Goal: Information Seeking & Learning: Learn about a topic

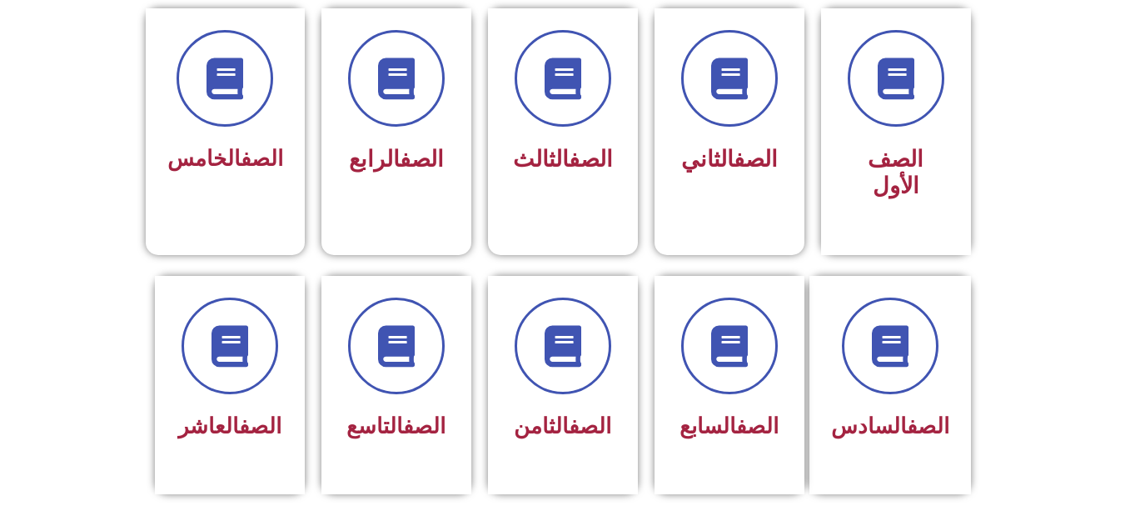
scroll to position [466, 0]
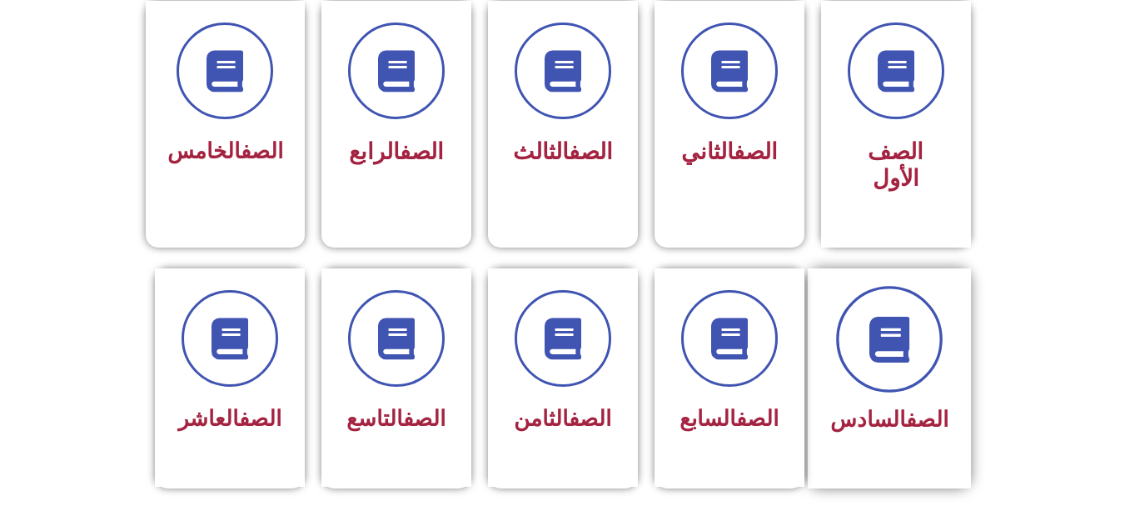
click at [918, 351] on span at bounding box center [889, 339] width 107 height 107
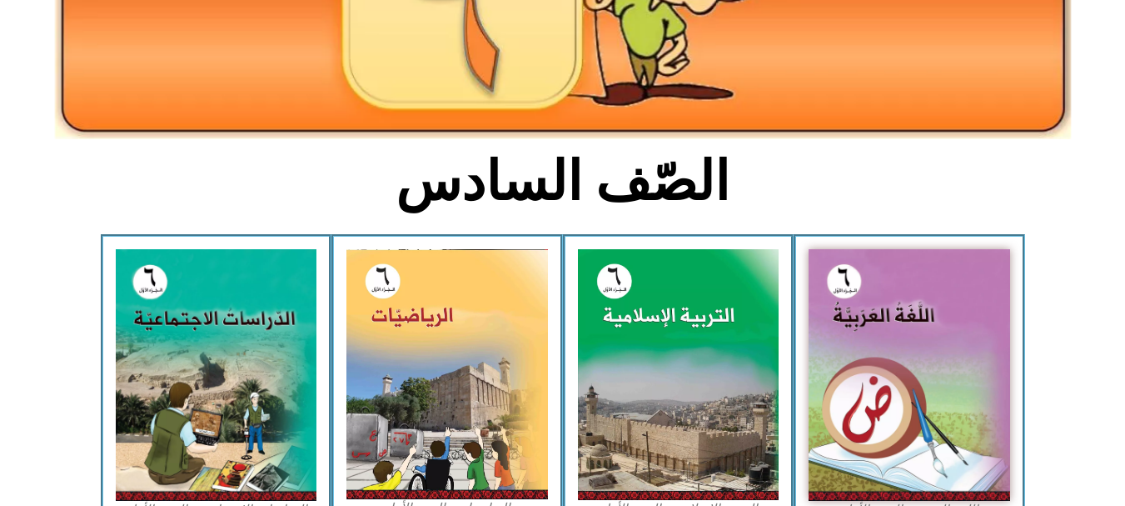
scroll to position [400, 0]
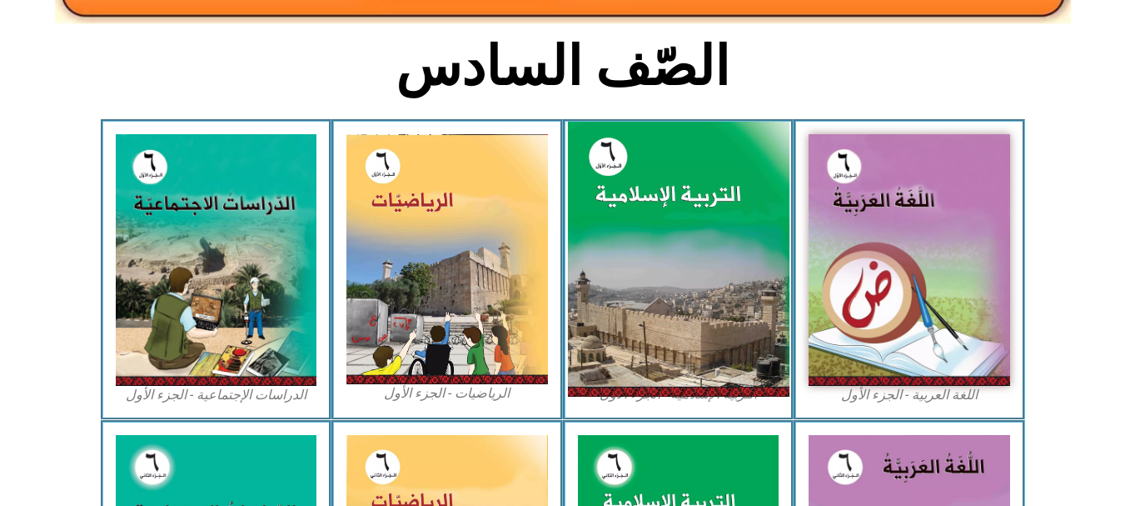
click at [732, 262] on img at bounding box center [678, 260] width 222 height 276
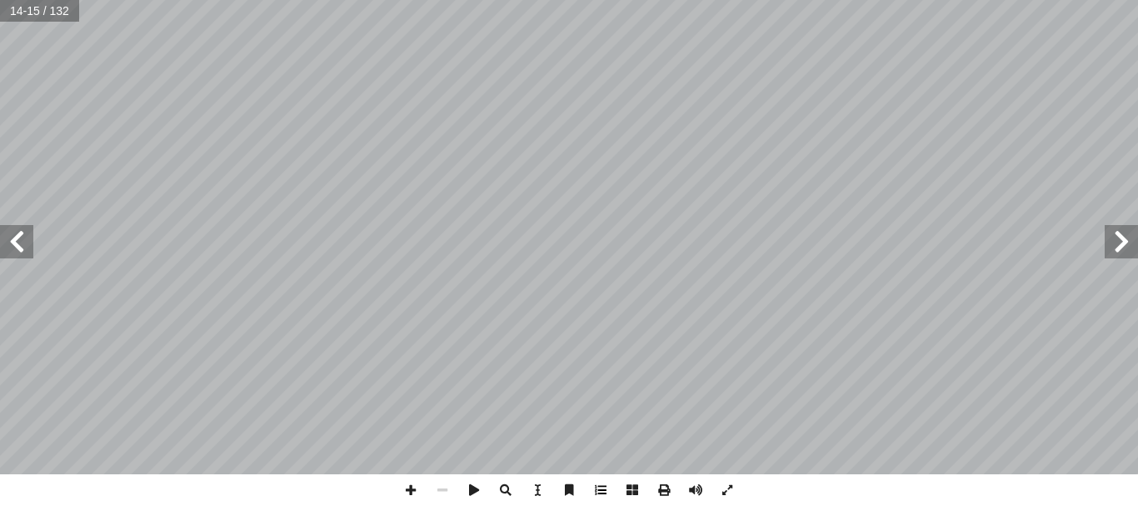
click at [609, 488] on span at bounding box center [601, 490] width 32 height 32
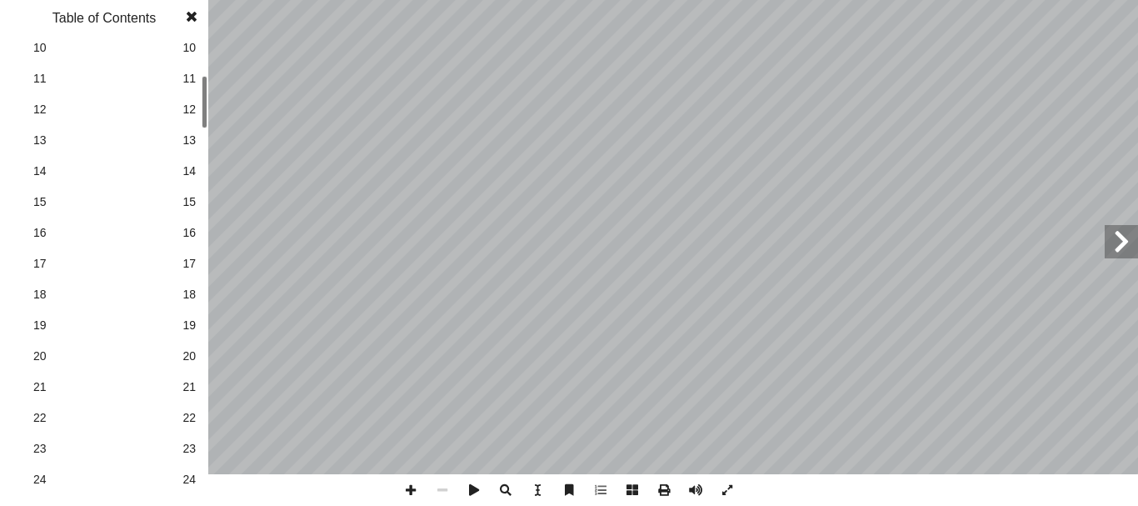
click at [208, 110] on div "10 ٓ ــم ٓ ال ﴿ تعالــى: ُ ــه ُ ــه، منهــا قول ِ ل ْ ض َ علــى ف ُّ تــي تــد…" at bounding box center [569, 253] width 1138 height 506
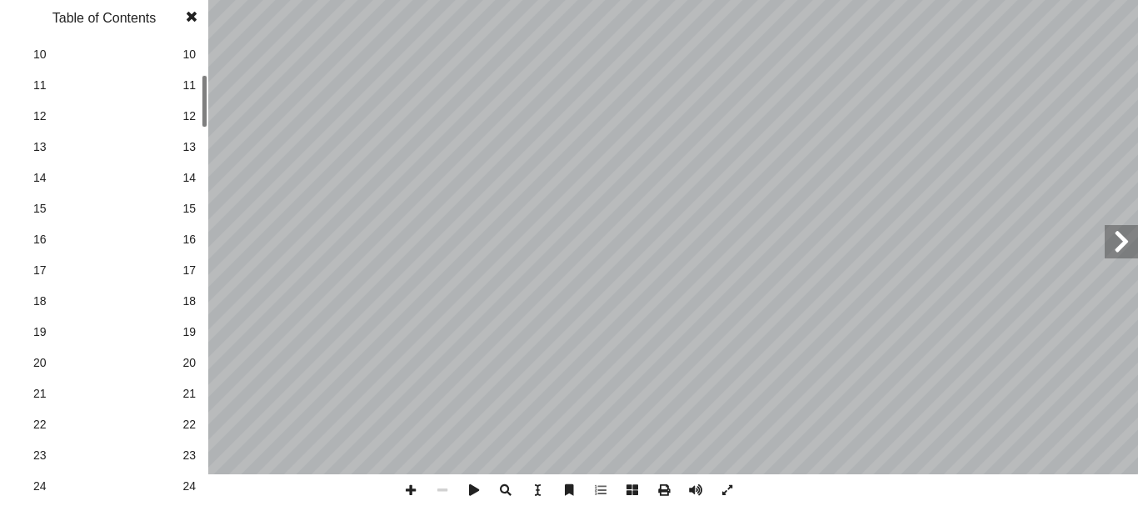
click at [177, 364] on link "20 20" at bounding box center [101, 362] width 187 height 31
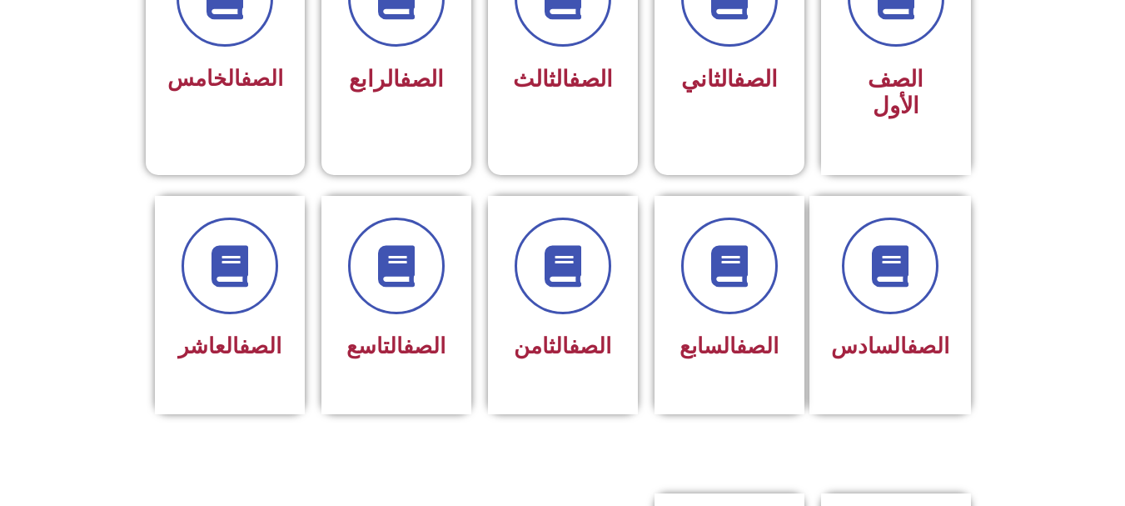
scroll to position [537, 0]
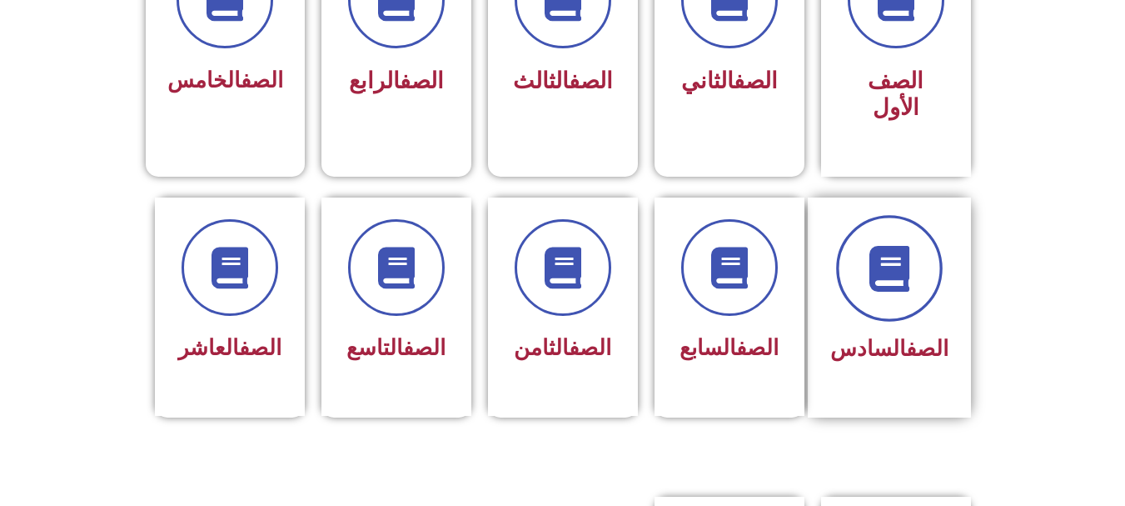
click at [938, 261] on span at bounding box center [889, 268] width 107 height 107
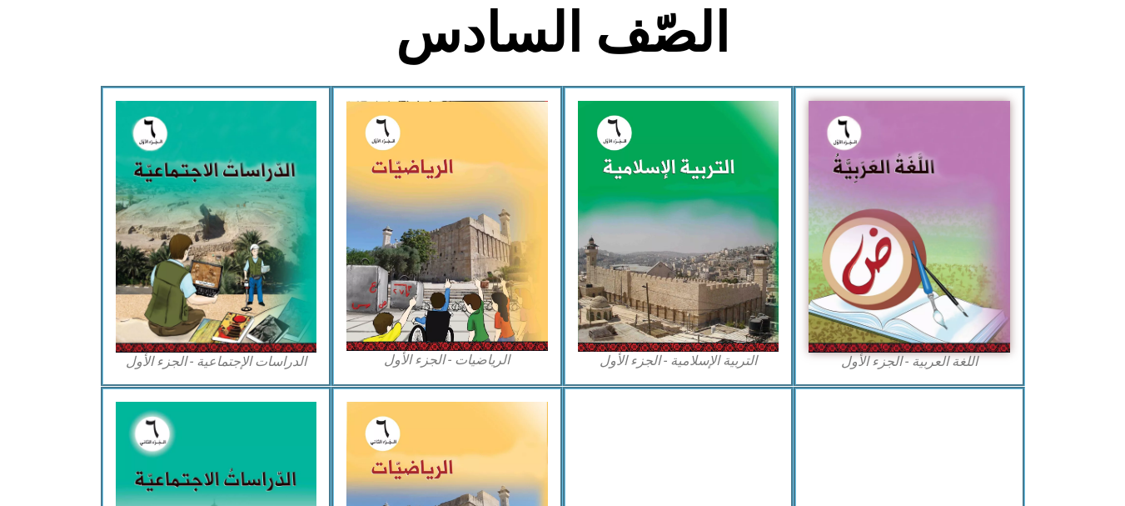
scroll to position [466, 0]
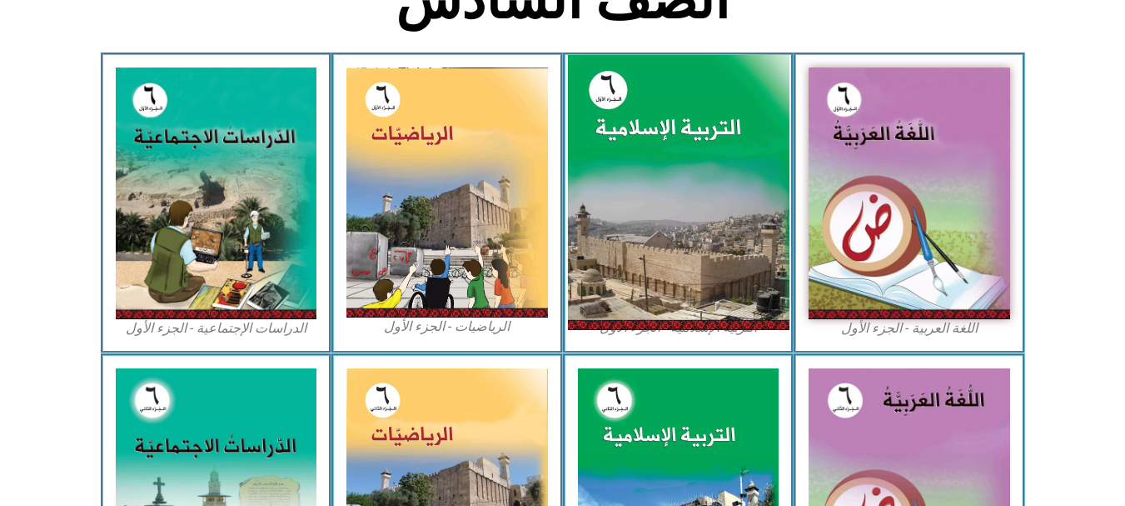
click at [614, 202] on img at bounding box center [678, 193] width 222 height 276
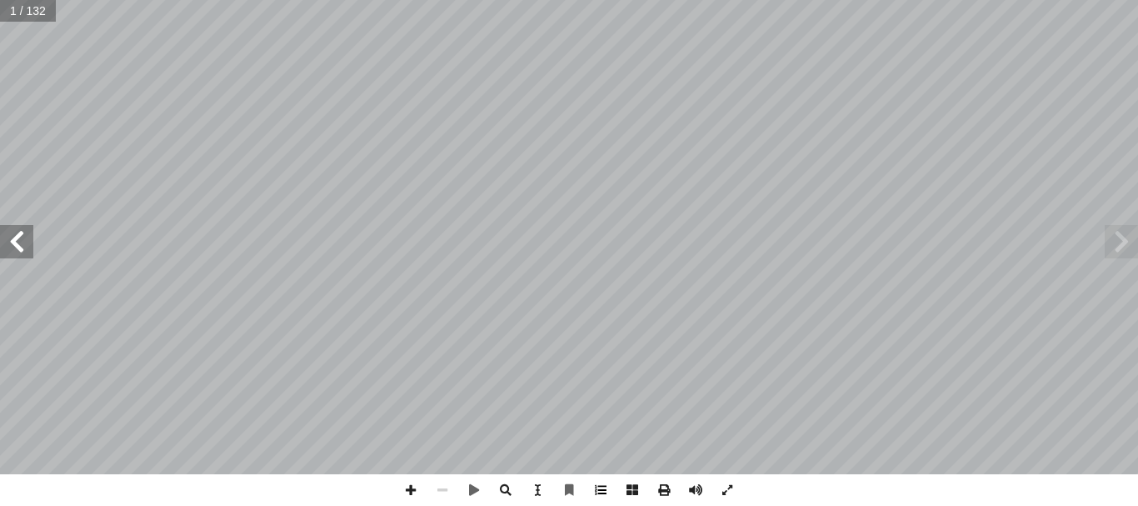
click at [595, 495] on span at bounding box center [601, 490] width 32 height 32
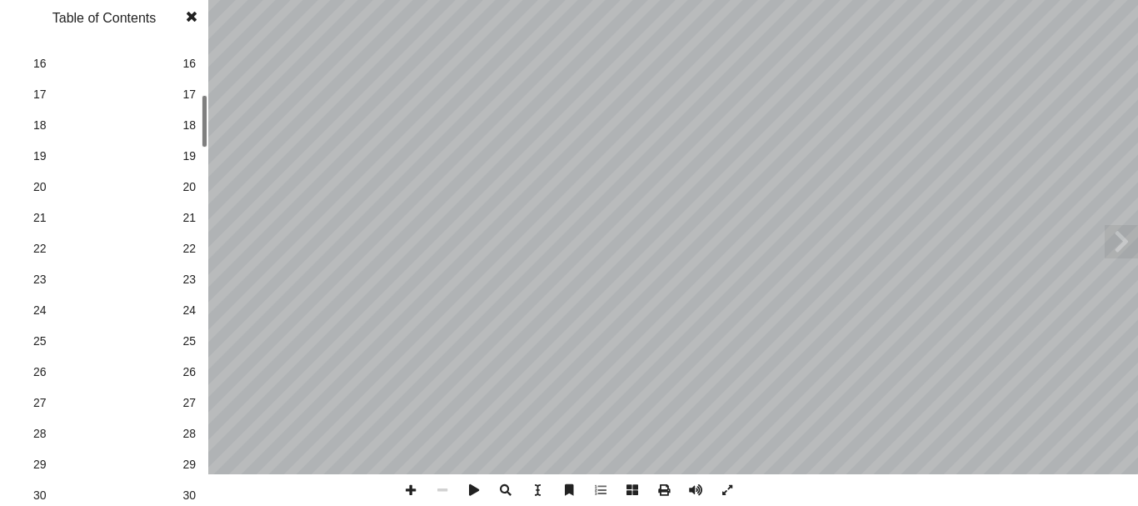
click at [212, 143] on div "ة َّ ي ِ لام ْ س إ ال� ُ ة َ ي ِ ب ْ ر َّ الت ليف: أ فريق الت� 6 ُ زء ُ الج ل َ…" at bounding box center [569, 253] width 1138 height 506
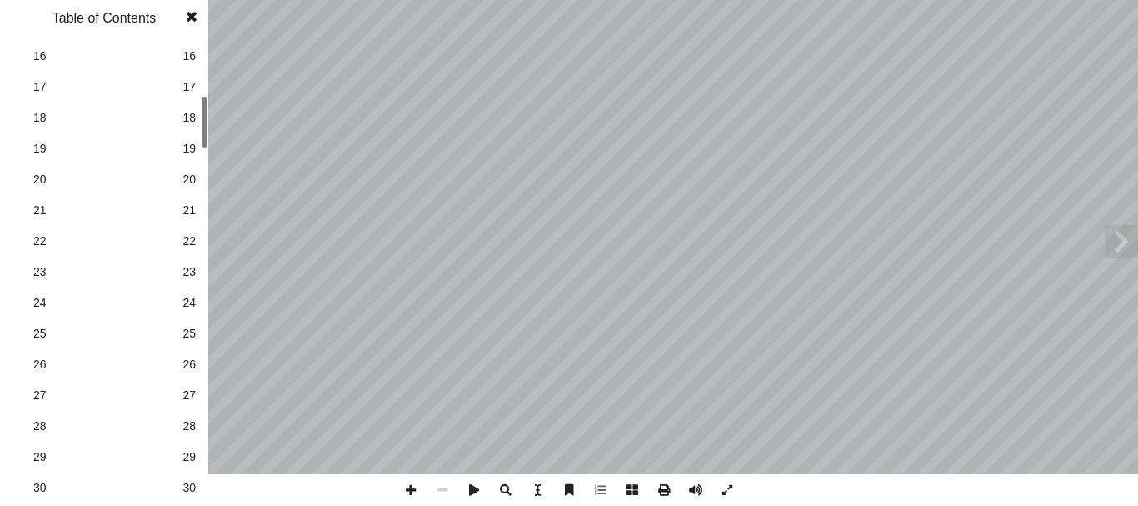
click at [171, 318] on link "25 25" at bounding box center [101, 333] width 187 height 31
click at [1113, 240] on span at bounding box center [1120, 241] width 33 height 33
click at [196, 17] on span at bounding box center [192, 16] width 30 height 33
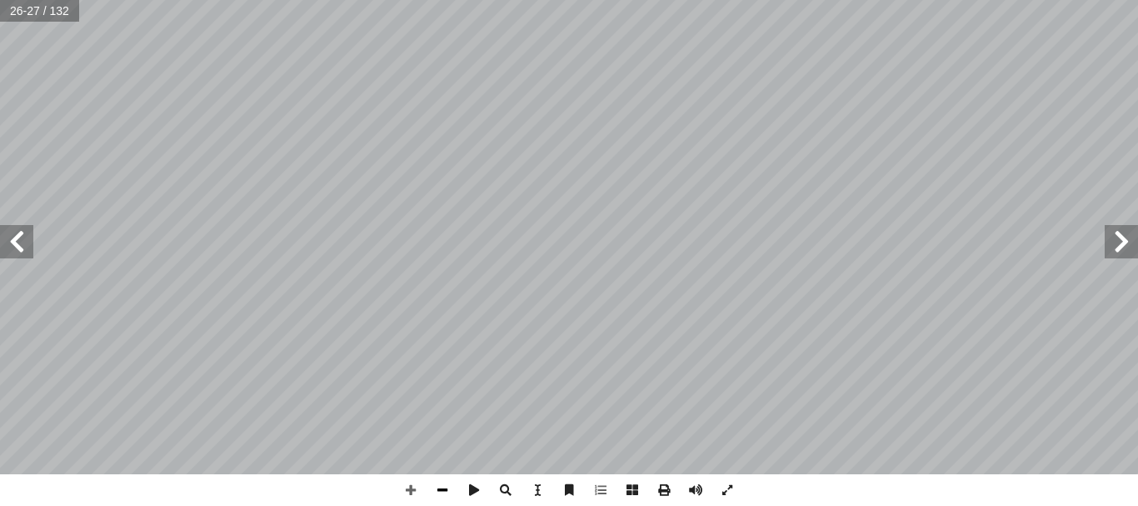
click at [445, 497] on span at bounding box center [442, 490] width 32 height 32
click at [1129, 232] on span at bounding box center [1120, 241] width 33 height 33
click at [437, 484] on span at bounding box center [442, 490] width 32 height 32
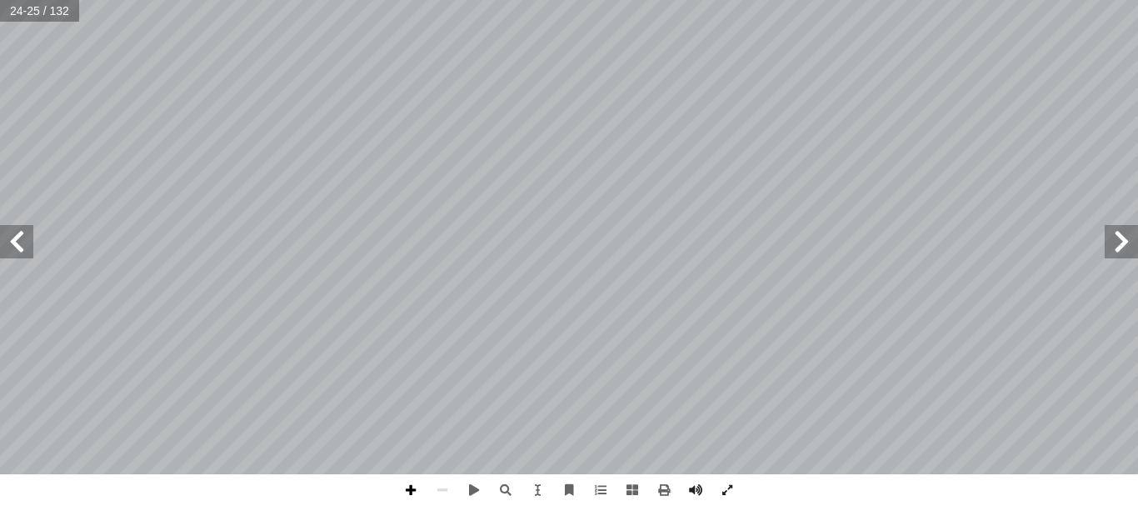
click at [410, 486] on span at bounding box center [411, 490] width 32 height 32
